Goal: Task Accomplishment & Management: Manage account settings

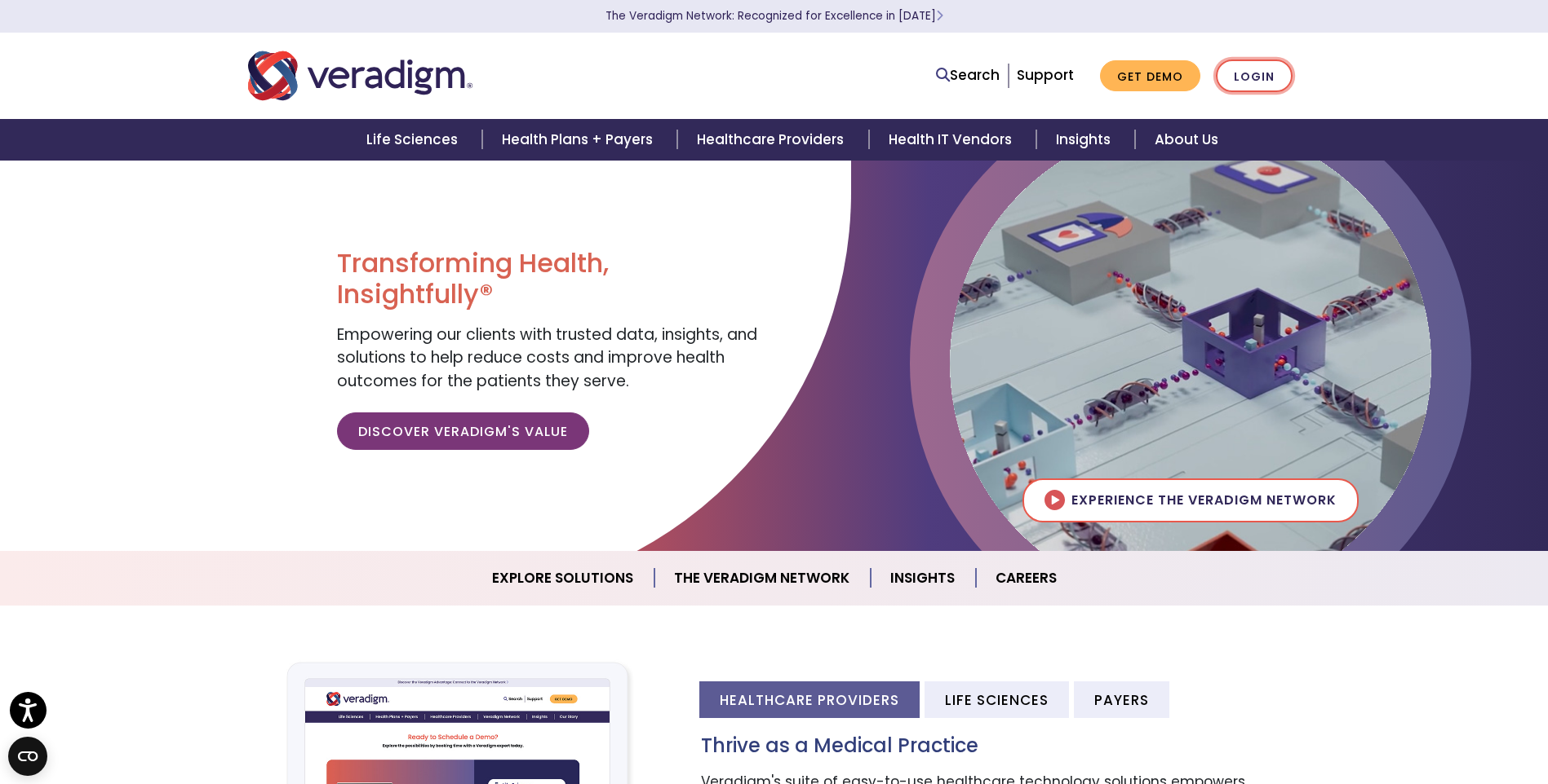
click at [1248, 77] on link "Login" at bounding box center [1254, 76] width 77 height 33
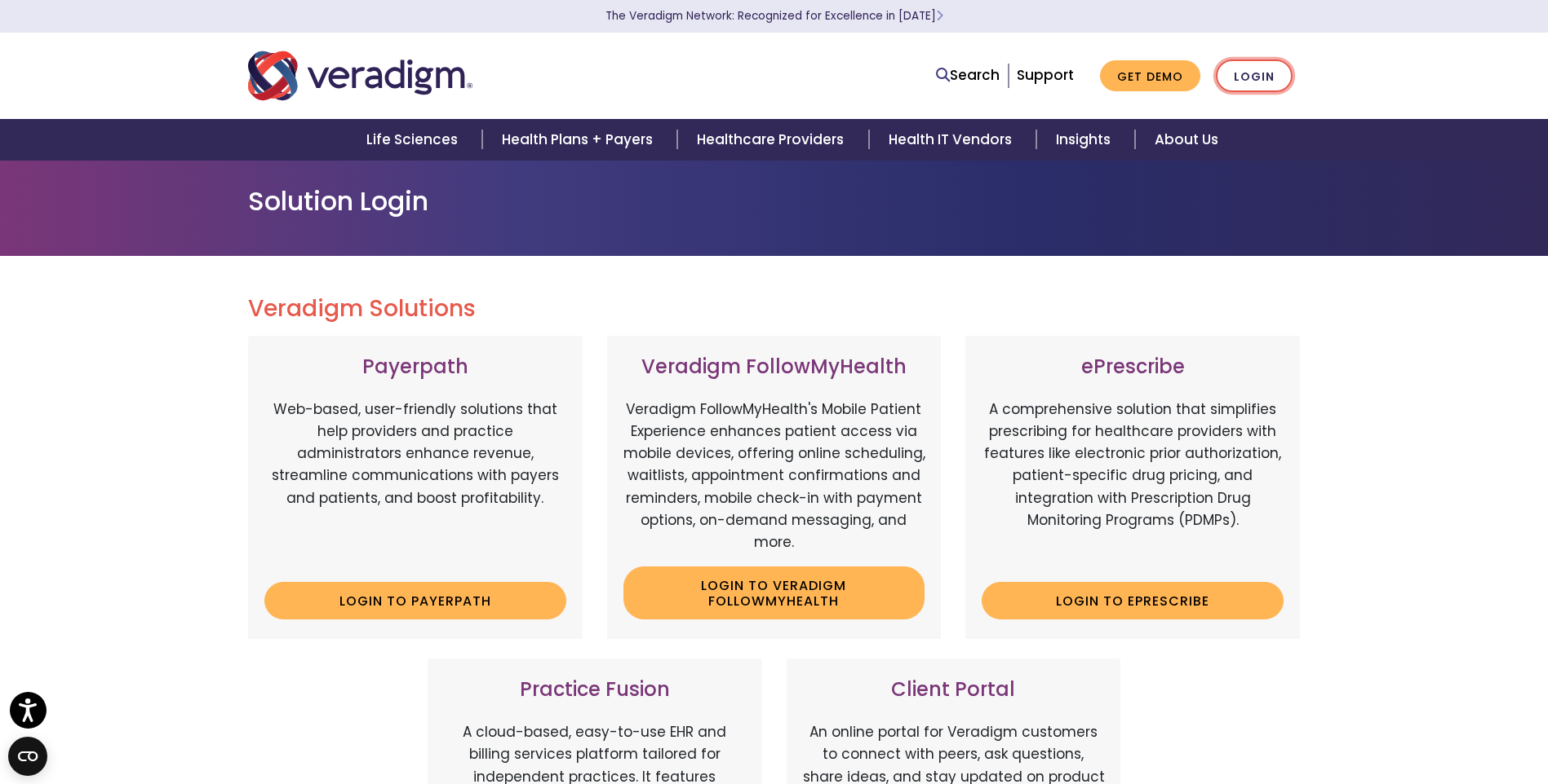
click at [1253, 78] on link "Login" at bounding box center [1254, 76] width 77 height 33
